Goal: Navigation & Orientation: Find specific page/section

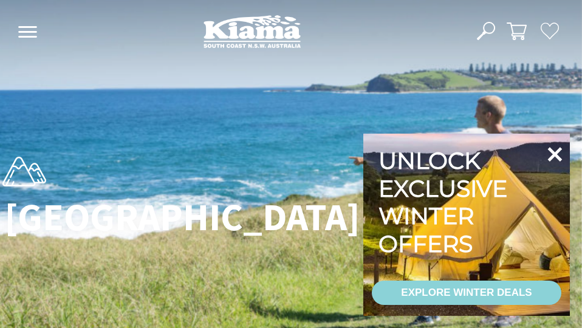
scroll to position [365, 597]
click at [552, 157] on icon at bounding box center [555, 154] width 15 height 15
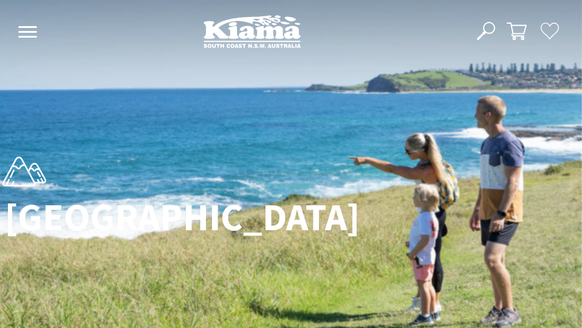
click at [489, 171] on div "[GEOGRAPHIC_DATA]" at bounding box center [291, 197] width 582 height 120
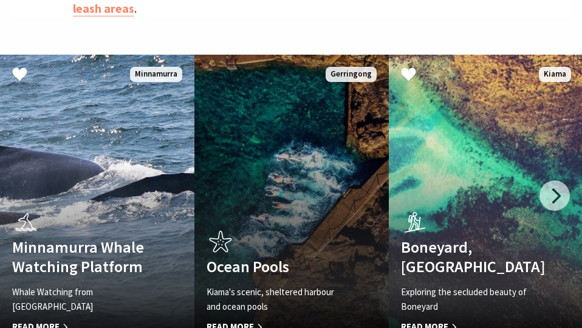
scroll to position [790, 0]
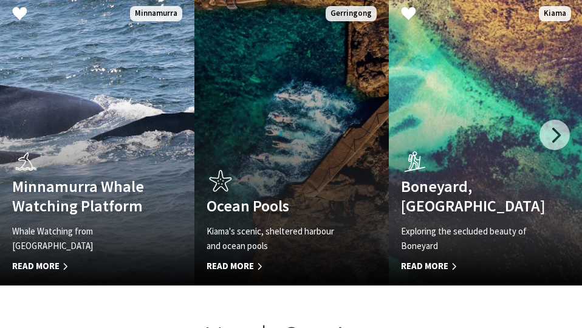
click at [270, 210] on h4 "Ocean Pools" at bounding box center [277, 205] width 141 height 19
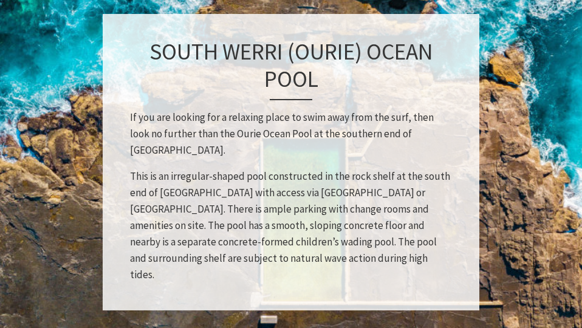
scroll to position [1641, 0]
